Goal: Contribute content: Contribute content

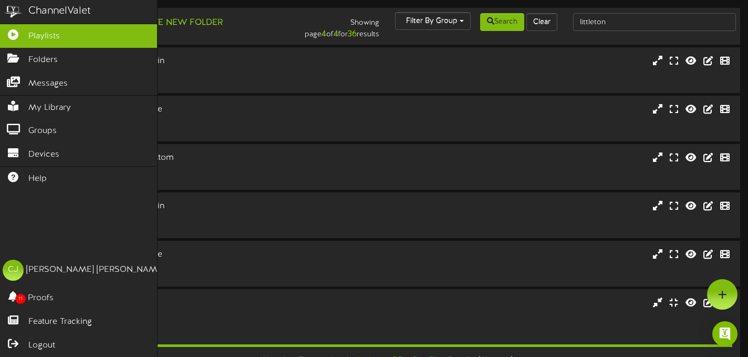
scroll to position [157, 0]
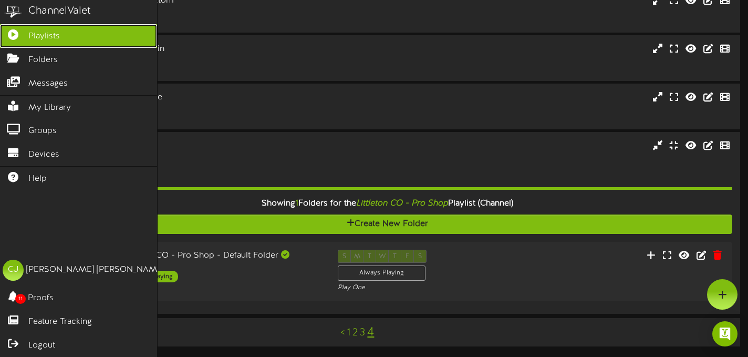
click at [35, 35] on span "Playlists" at bounding box center [44, 36] width 32 height 12
click at [65, 35] on link "Playlists" at bounding box center [78, 36] width 157 height 24
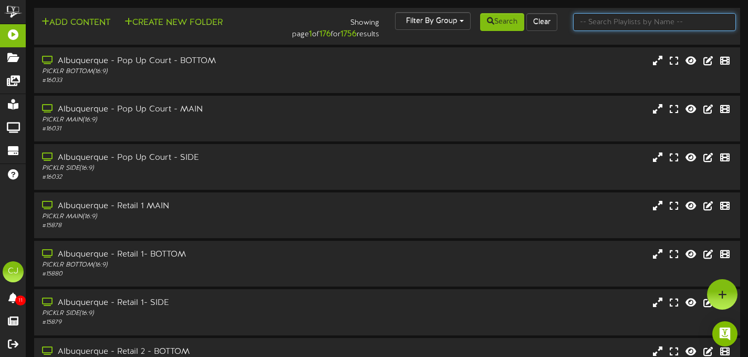
click at [600, 23] on input "text" at bounding box center [654, 22] width 163 height 18
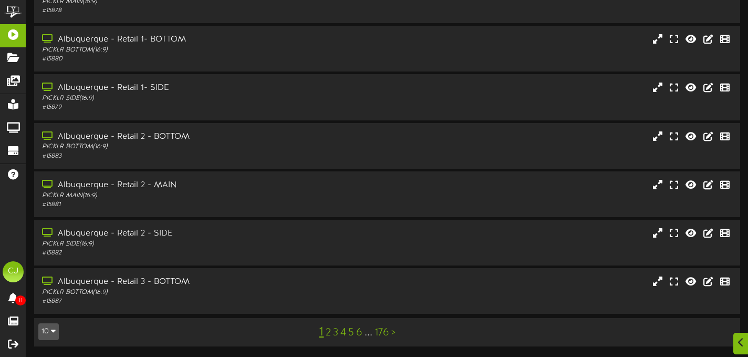
click at [384, 333] on link "176" at bounding box center [381, 333] width 15 height 12
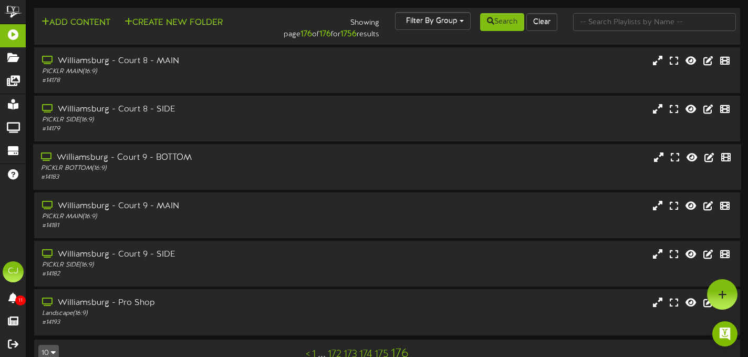
scroll to position [23, 0]
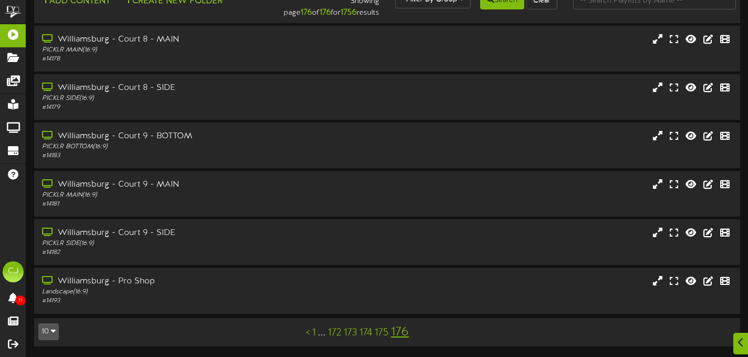
click at [382, 328] on link "175" at bounding box center [381, 333] width 14 height 12
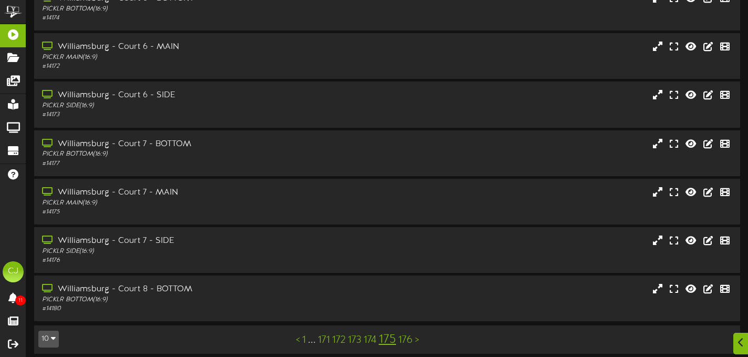
scroll to position [216, 0]
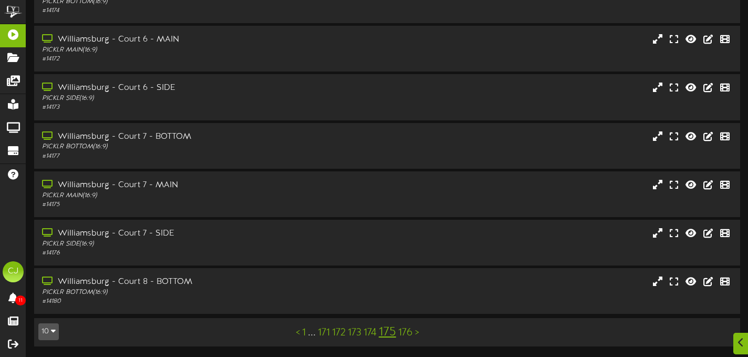
click at [366, 329] on link "174" at bounding box center [369, 333] width 13 height 12
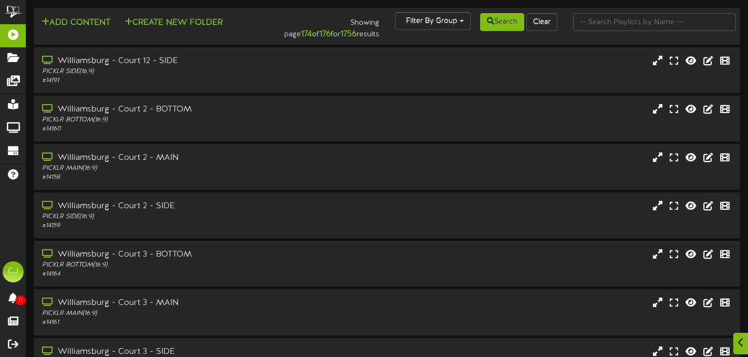
scroll to position [216, 0]
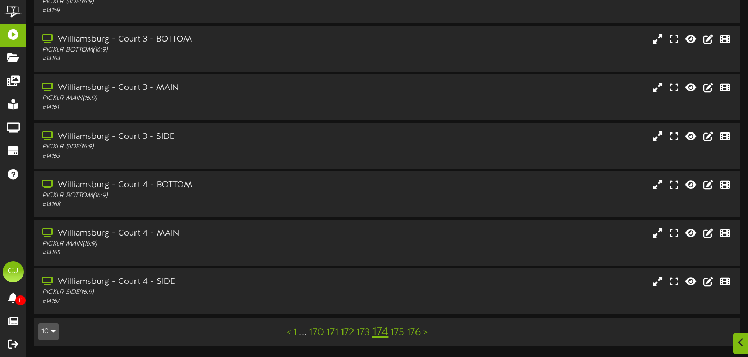
click at [362, 334] on link "173" at bounding box center [363, 333] width 14 height 12
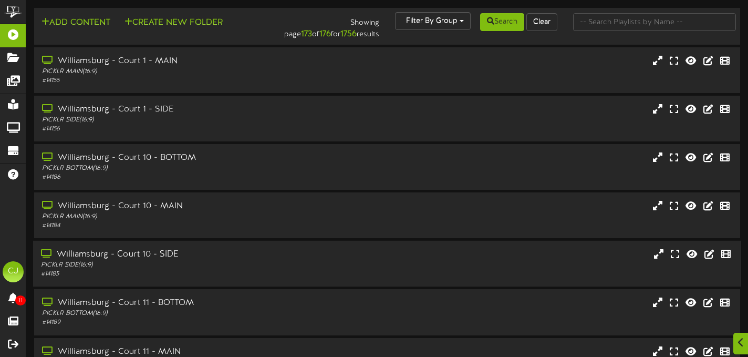
scroll to position [216, 0]
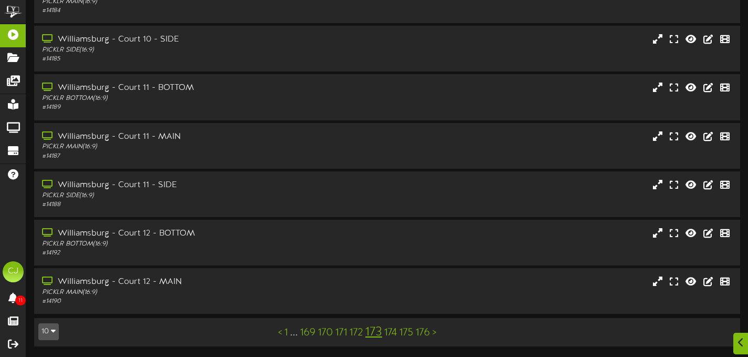
click at [310, 334] on link "169" at bounding box center [308, 333] width 16 height 12
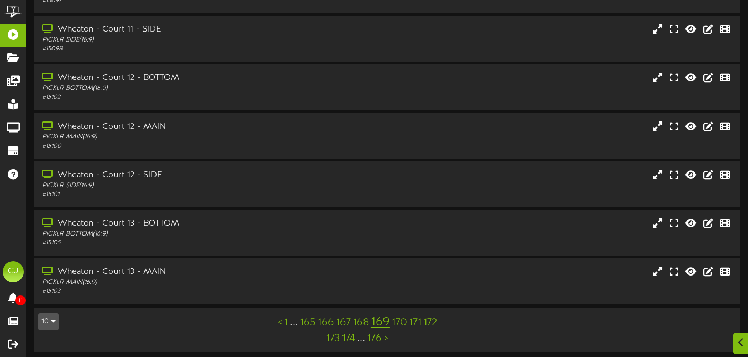
scroll to position [232, 0]
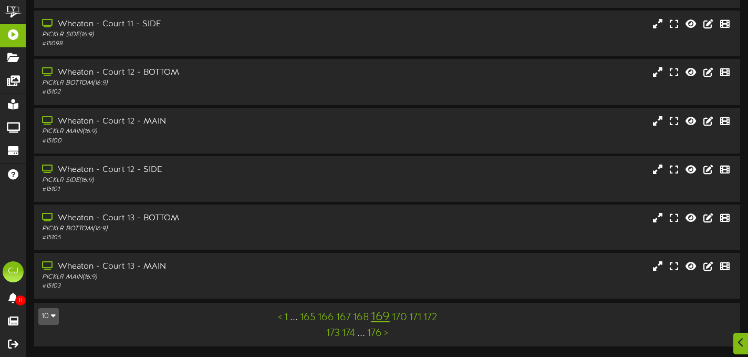
click at [310, 316] on link "165" at bounding box center [308, 317] width 16 height 12
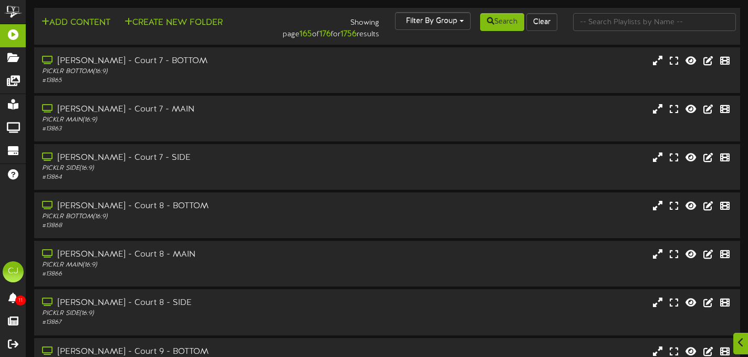
scroll to position [232, 0]
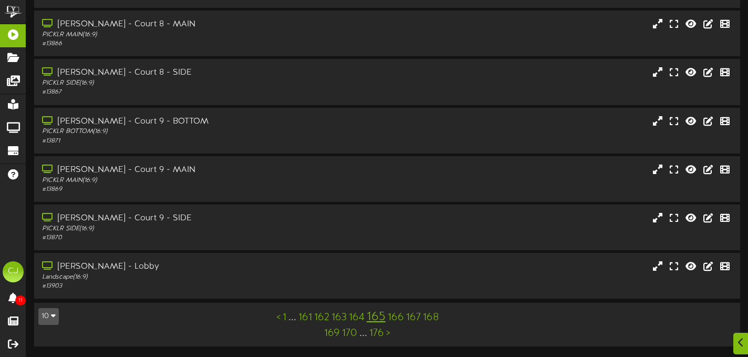
click at [306, 315] on link "161" at bounding box center [305, 317] width 14 height 12
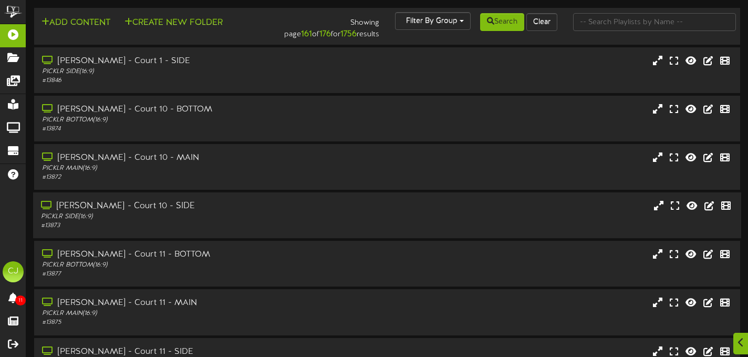
scroll to position [232, 0]
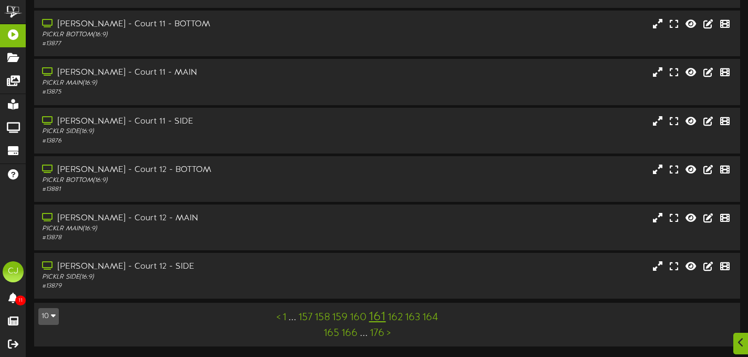
click at [309, 316] on link "157" at bounding box center [305, 317] width 14 height 12
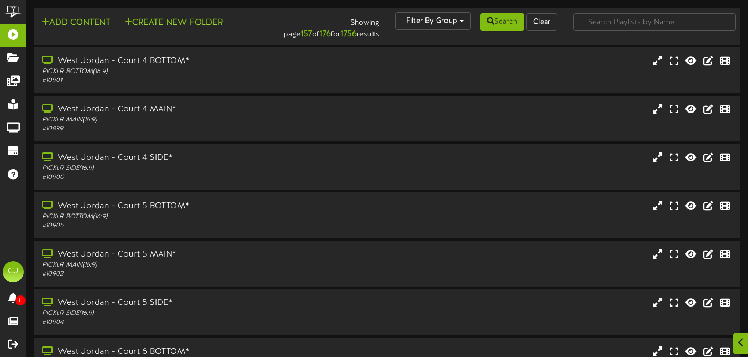
scroll to position [232, 0]
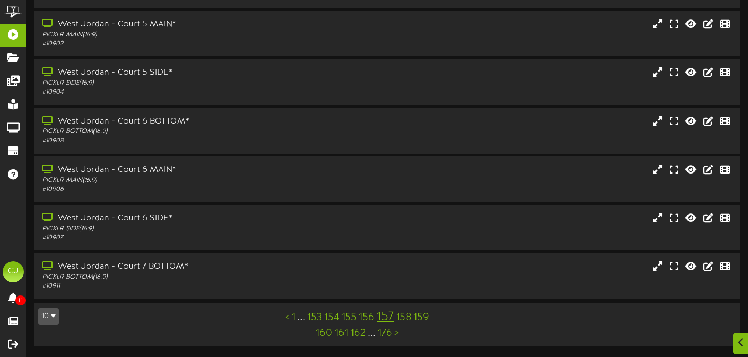
click at [307, 316] on link "153" at bounding box center [314, 317] width 15 height 12
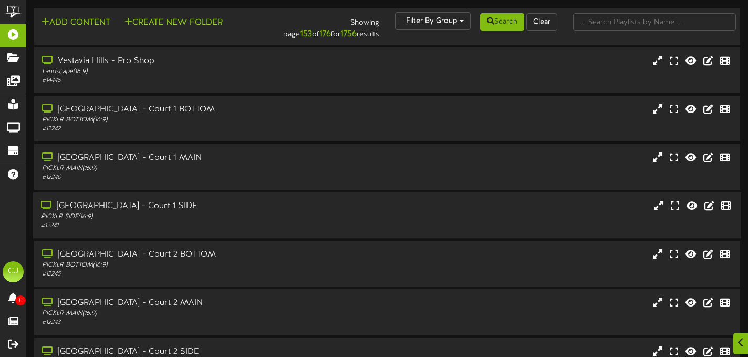
scroll to position [232, 0]
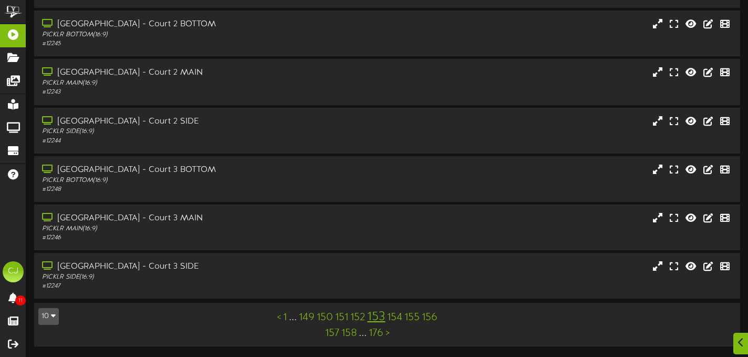
click at [305, 315] on link "149" at bounding box center [307, 317] width 16 height 12
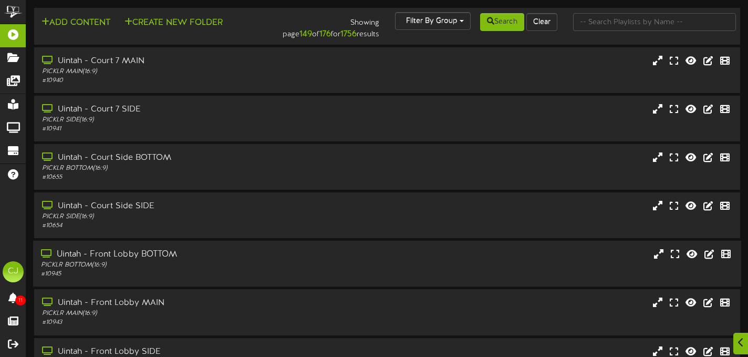
scroll to position [232, 0]
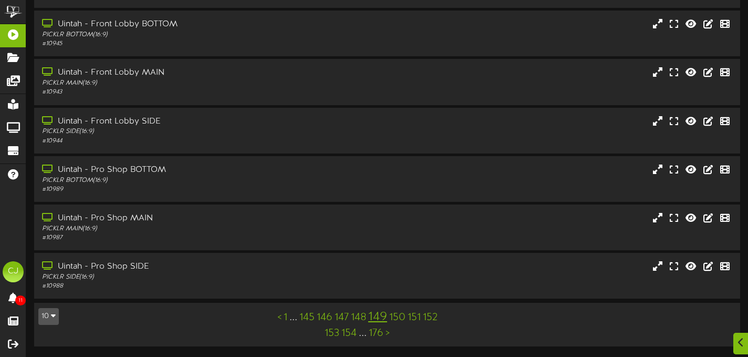
click at [309, 318] on link "145" at bounding box center [306, 317] width 15 height 12
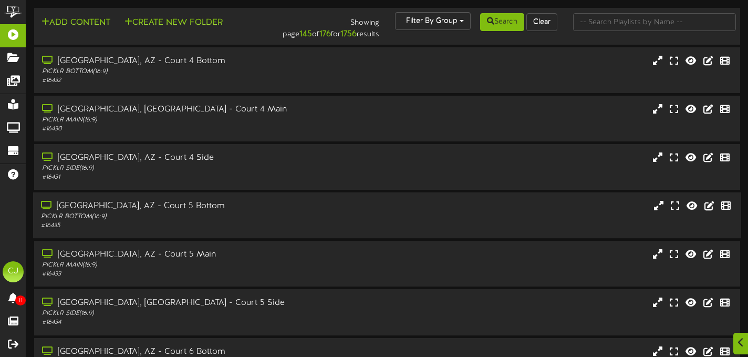
scroll to position [232, 0]
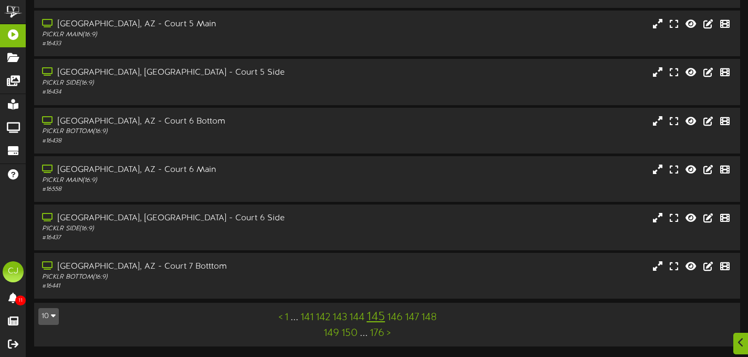
click at [393, 316] on link "146" at bounding box center [395, 317] width 16 height 12
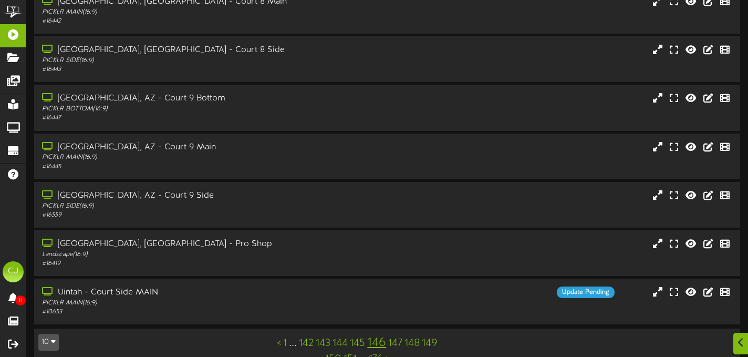
scroll to position [224, 0]
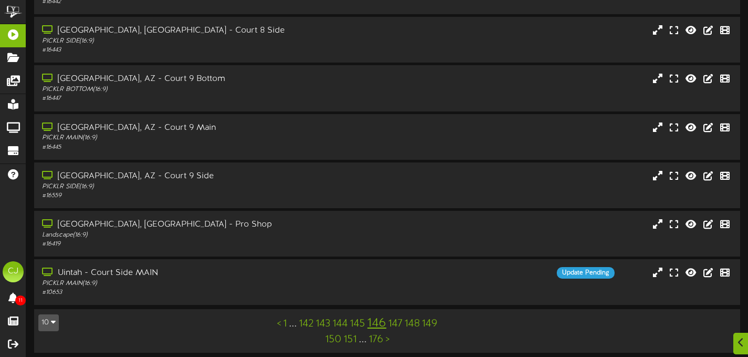
click at [398, 323] on link "147" at bounding box center [395, 324] width 14 height 12
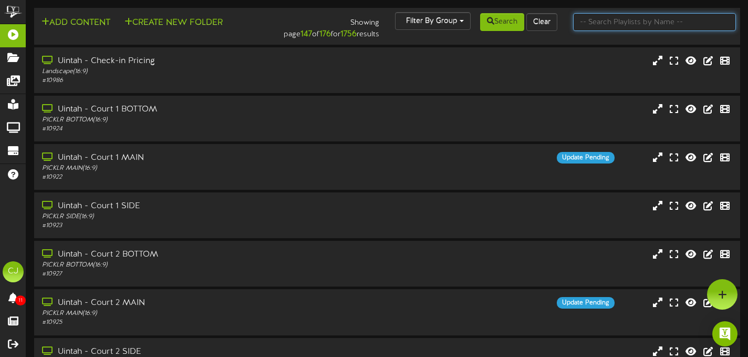
click at [596, 24] on input "text" at bounding box center [654, 22] width 163 height 18
type input "tucson"
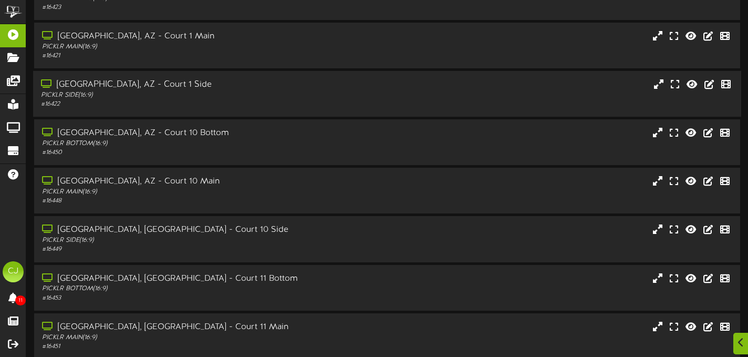
scroll to position [215, 0]
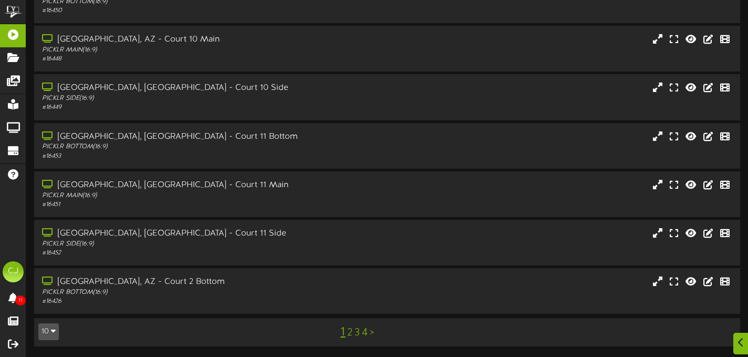
click at [364, 332] on link "4" at bounding box center [365, 333] width 6 height 12
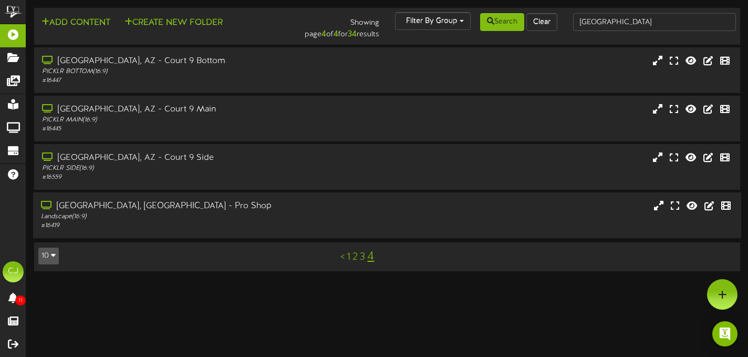
click at [286, 220] on div "Landscape ( 16:9 )" at bounding box center [180, 216] width 279 height 9
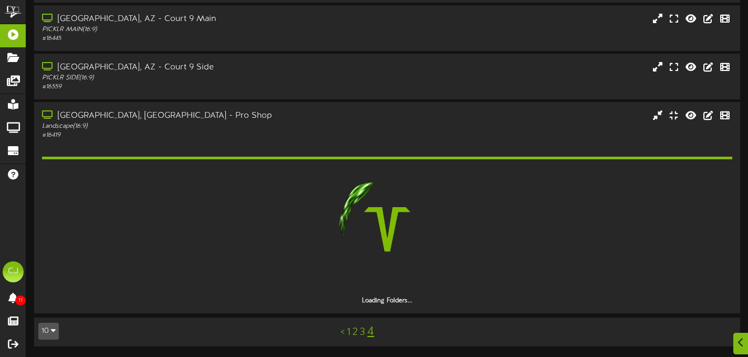
scroll to position [60, 0]
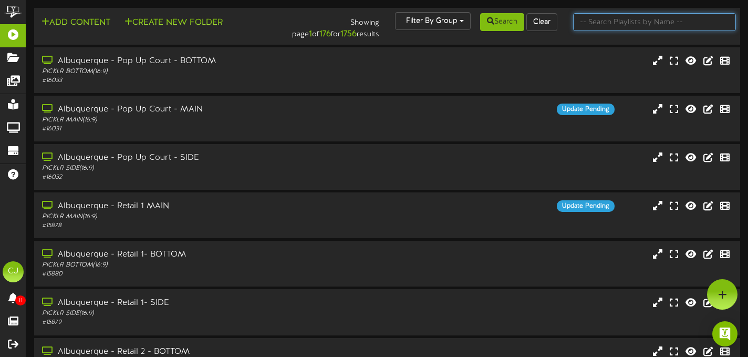
click at [601, 25] on input "text" at bounding box center [654, 22] width 163 height 18
type input "[GEOGRAPHIC_DATA]"
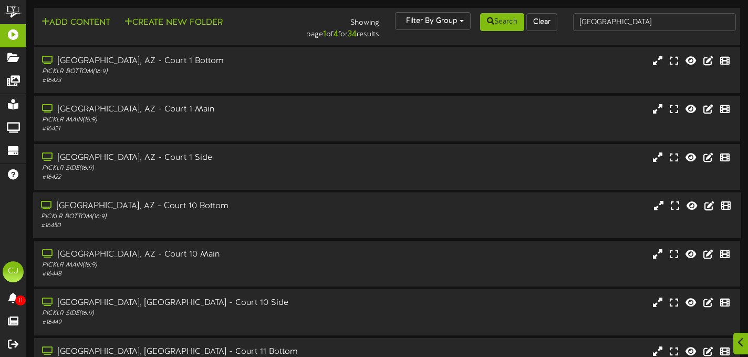
scroll to position [215, 0]
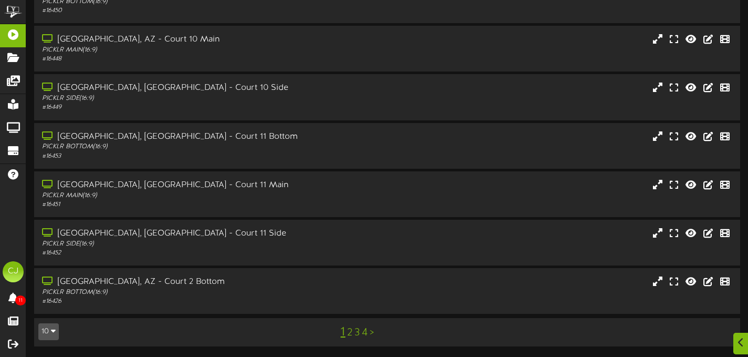
click at [366, 332] on link "4" at bounding box center [365, 333] width 6 height 12
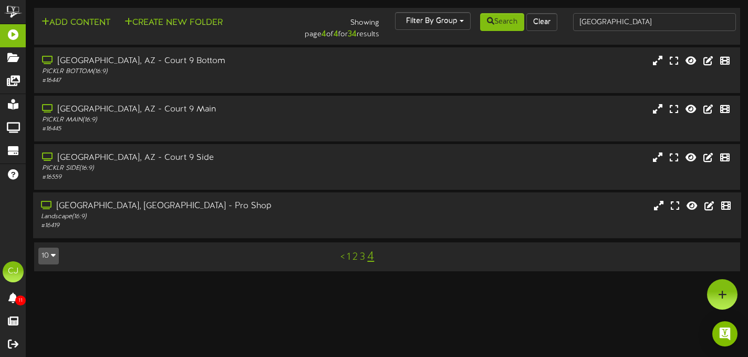
click at [335, 232] on div "Tucson, AZ - Pro Shop Landscape ( 16:9 ) # 16419" at bounding box center [387, 215] width 708 height 46
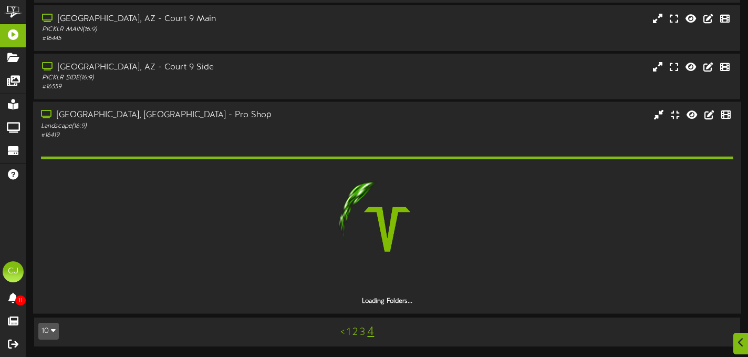
scroll to position [60, 0]
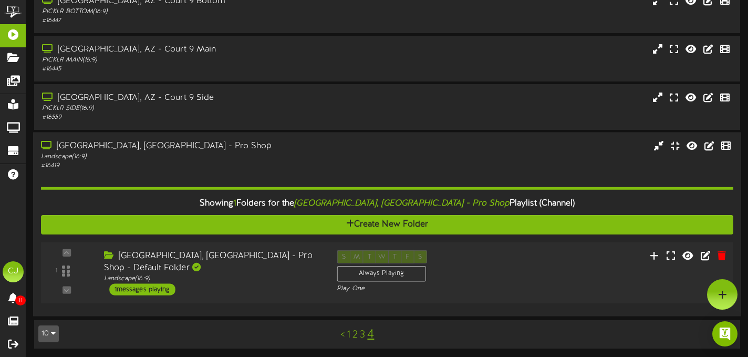
click at [285, 273] on div "Tucson, AZ - Pro Shop - Default Folder Landscape ( 16:9 ) 1 messages playing" at bounding box center [212, 272] width 233 height 45
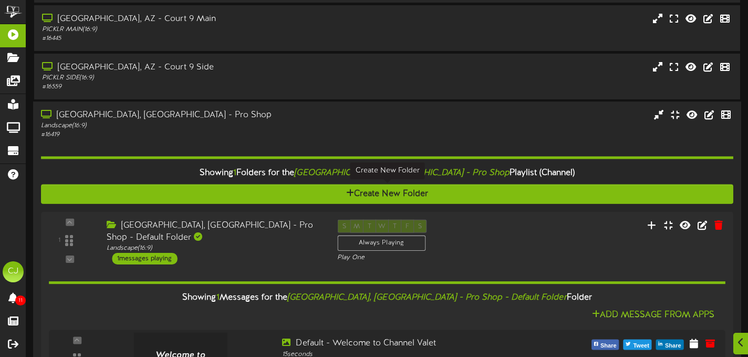
scroll to position [189, 0]
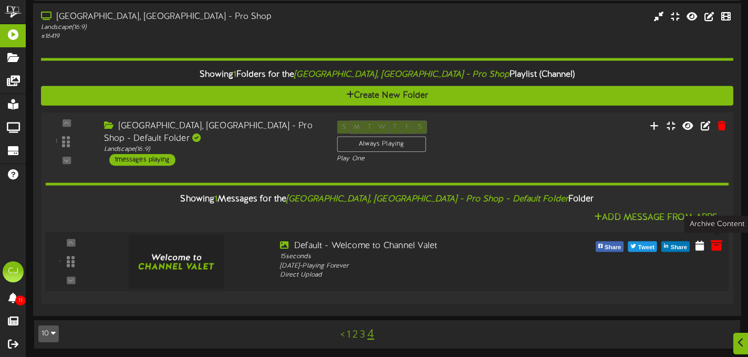
click at [718, 246] on icon at bounding box center [717, 245] width 12 height 12
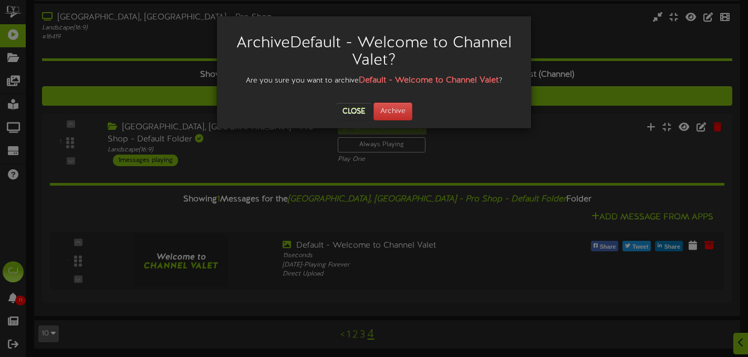
click at [402, 120] on div "Archive Default - Welcome to Channel Valet ? Are you sure you want to archive D…" at bounding box center [374, 72] width 314 height 112
click at [388, 109] on button "Archive" at bounding box center [392, 111] width 39 height 18
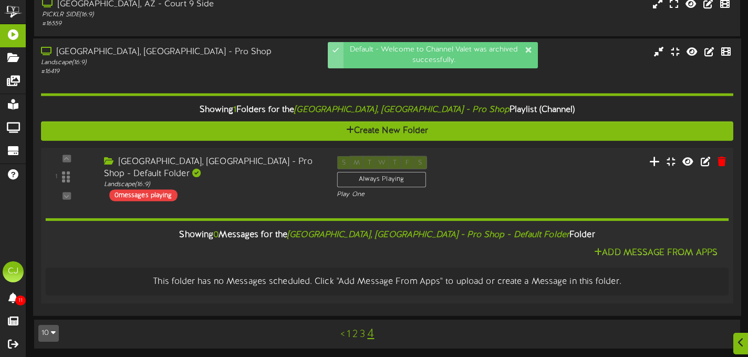
click at [650, 166] on button at bounding box center [654, 162] width 17 height 16
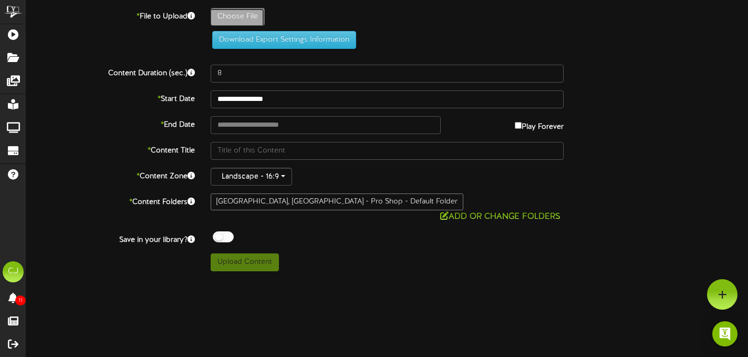
type input "**********"
type input "TucsonFounderPricing"
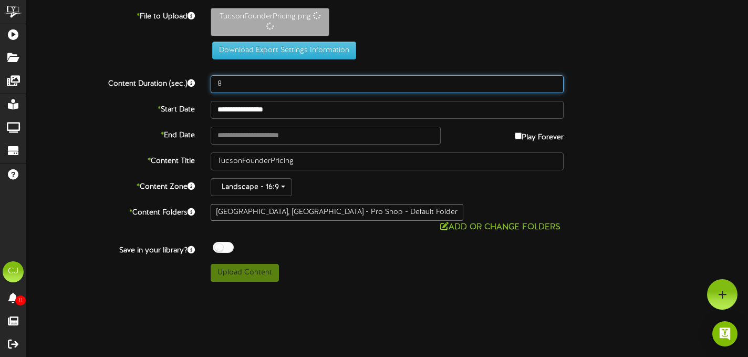
click at [241, 86] on input "8" at bounding box center [387, 84] width 353 height 18
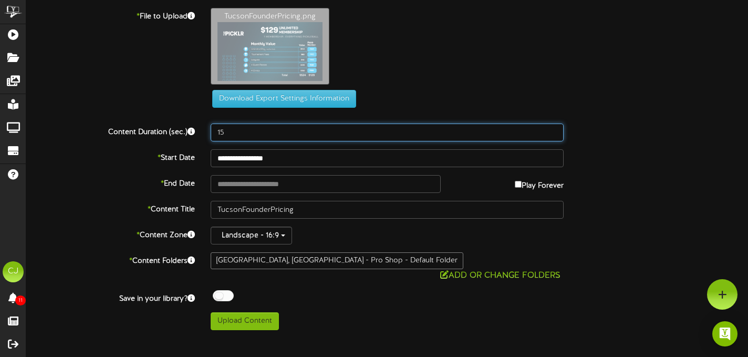
type input "15"
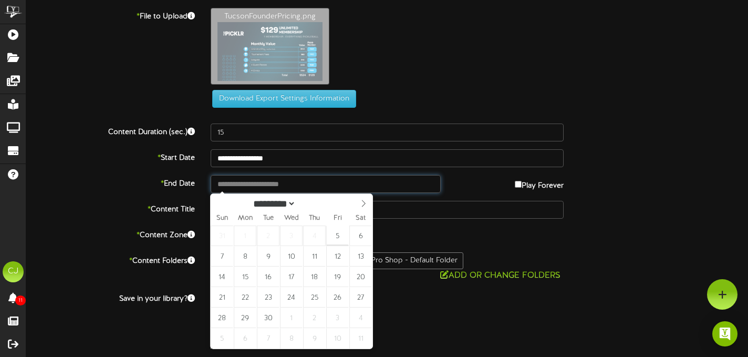
click at [261, 189] on input "text" at bounding box center [326, 184] width 230 height 18
type input "**********"
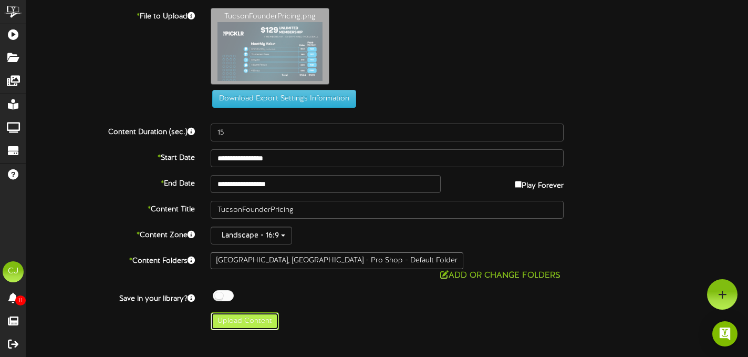
click at [257, 312] on button "Upload Content" at bounding box center [245, 321] width 68 height 18
